Goal: Navigation & Orientation: Find specific page/section

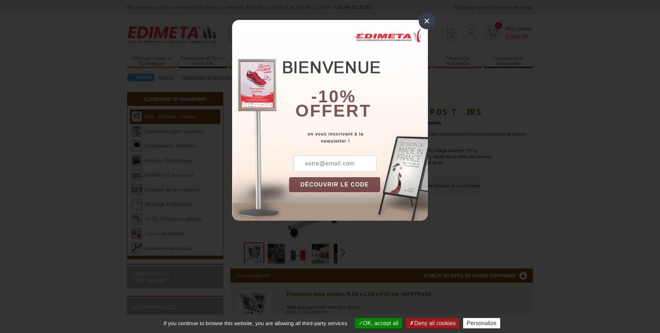
click at [426, 21] on div "×" at bounding box center [427, 21] width 16 height 16
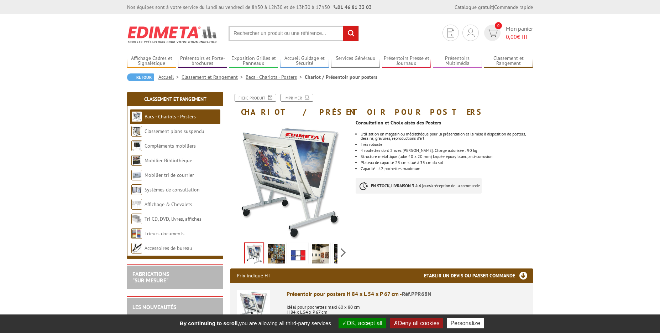
click at [168, 115] on link "Bacs - Chariots - Posters" at bounding box center [170, 116] width 51 height 6
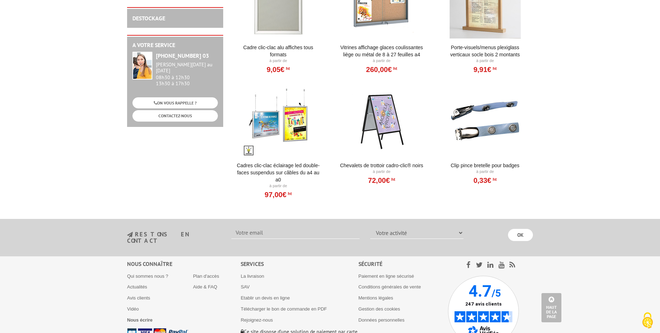
scroll to position [98, 0]
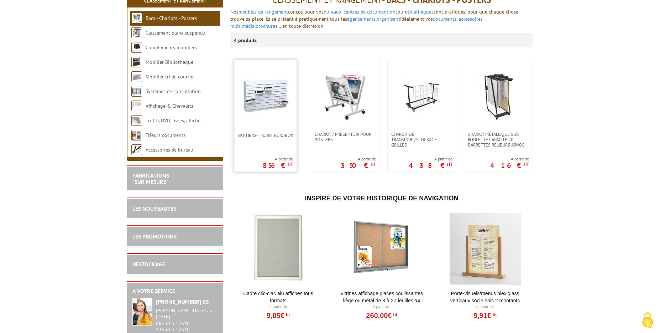
click at [271, 101] on img at bounding box center [266, 96] width 50 height 50
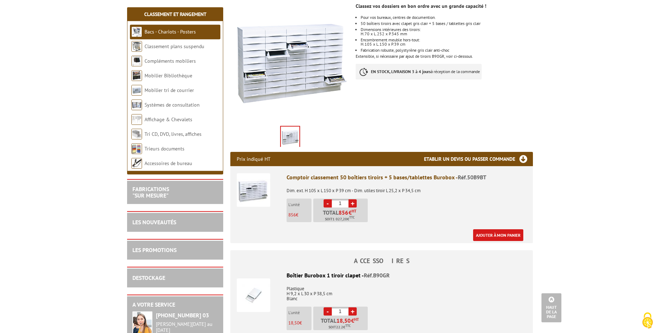
scroll to position [98, 0]
